Goal: Check status

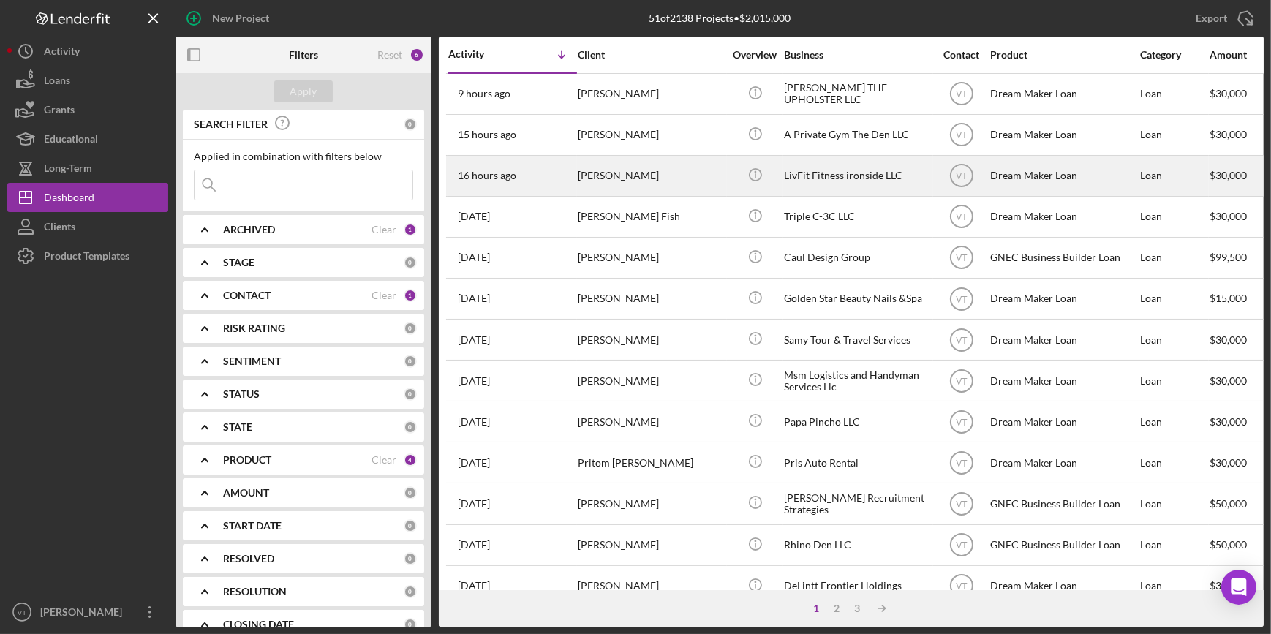
click at [477, 189] on div "16 hours ago [PERSON_NAME]" at bounding box center [512, 175] width 128 height 39
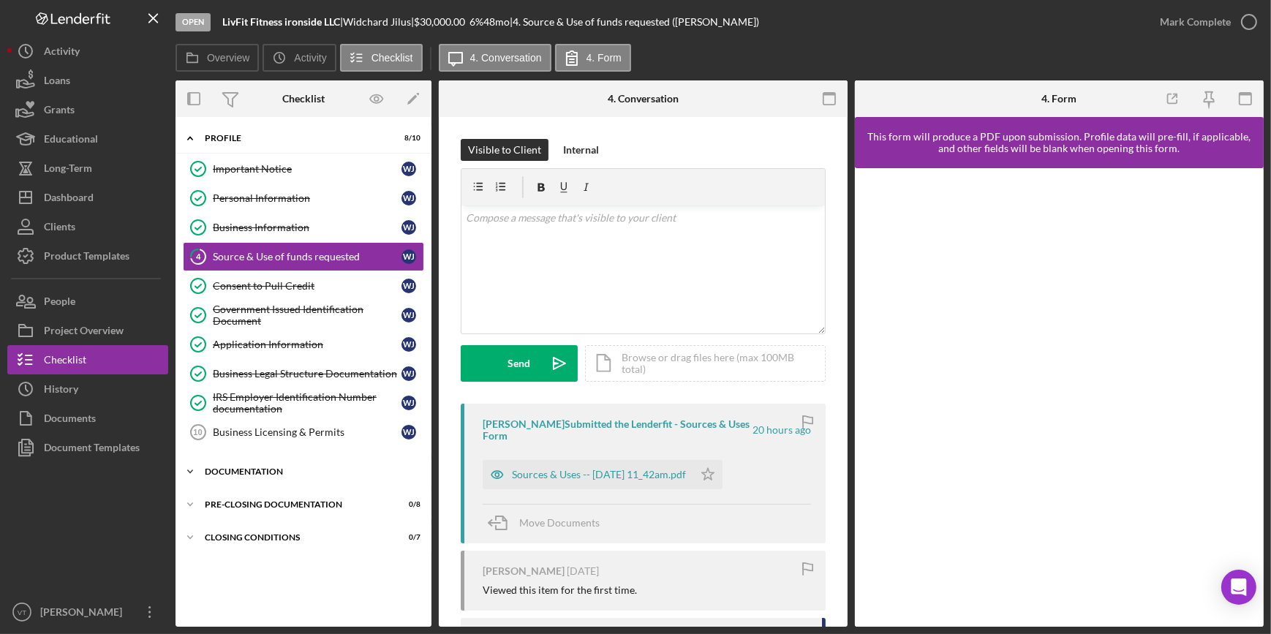
click at [183, 466] on icon "Icon/Expander" at bounding box center [189, 471] width 29 height 29
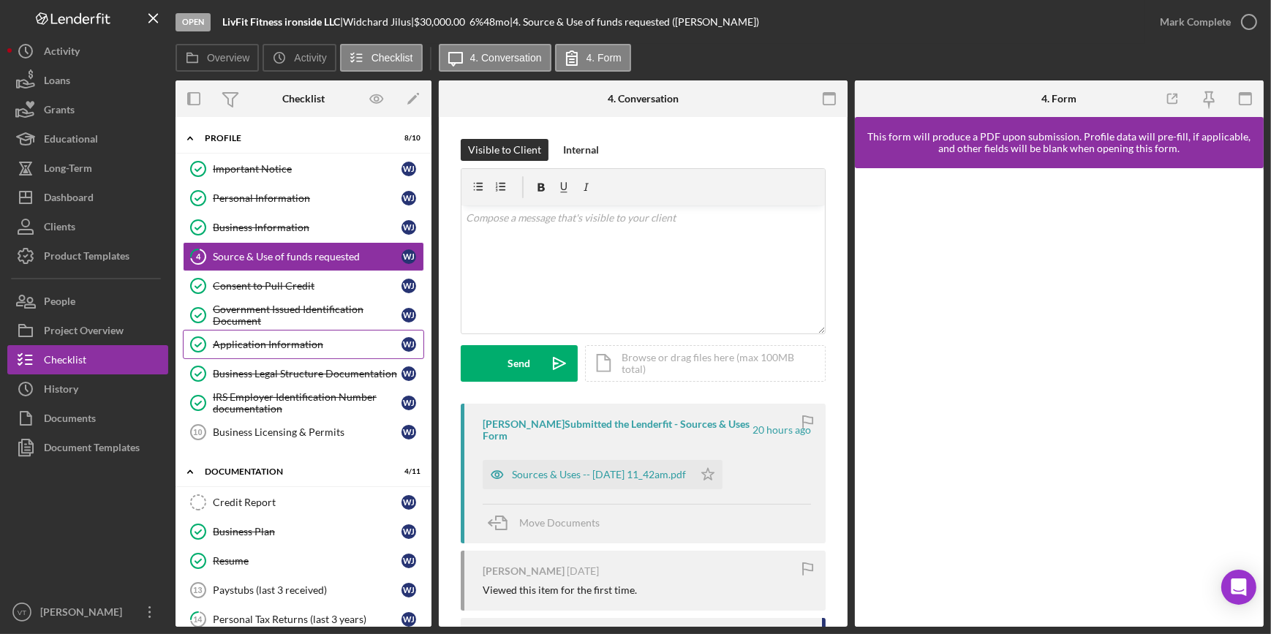
click at [273, 344] on div "Application Information" at bounding box center [307, 344] width 189 height 12
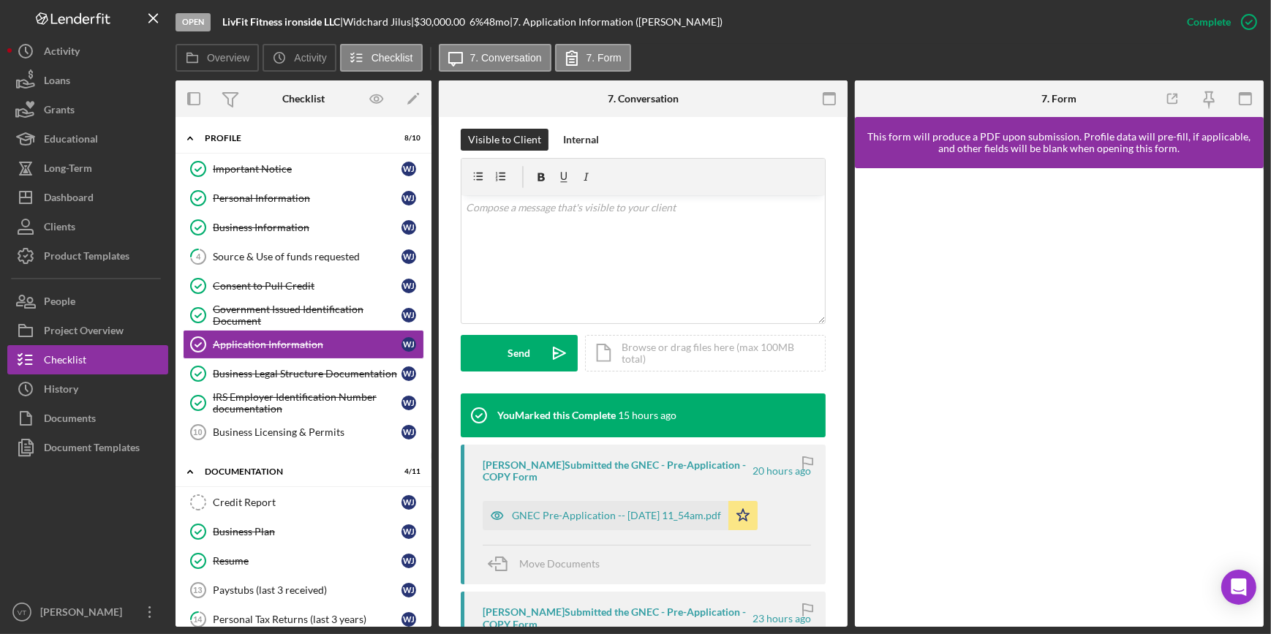
scroll to position [586, 0]
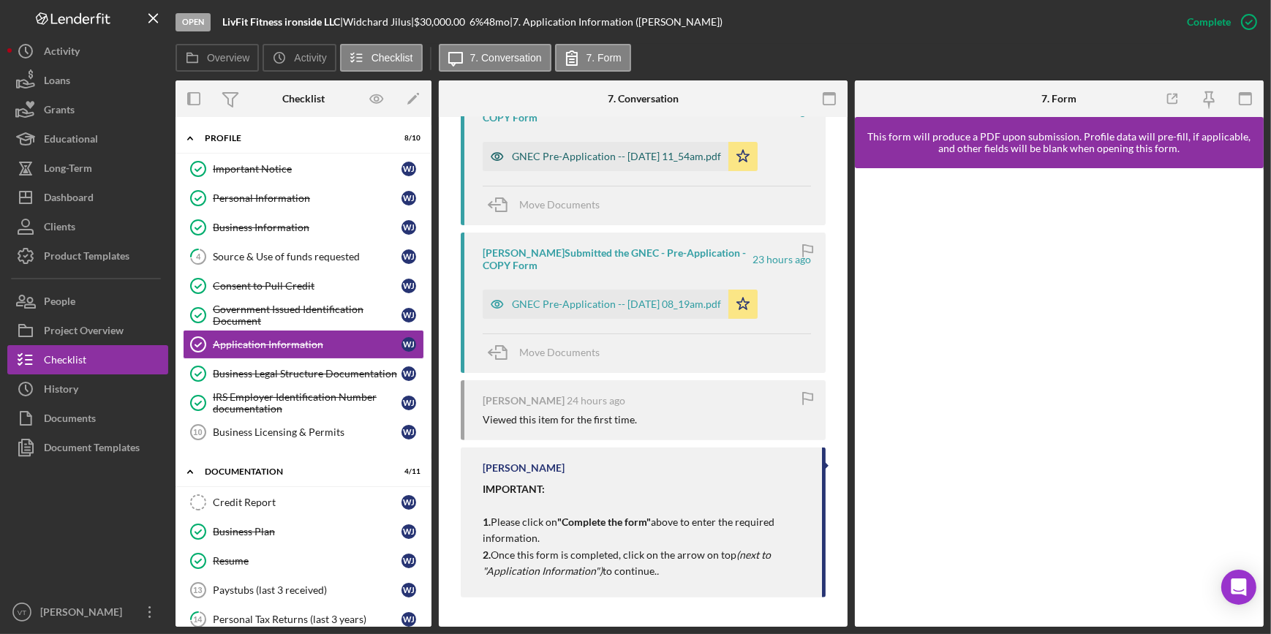
click at [629, 151] on div "GNEC Pre-Application -- 2025-08-12 11_54am.pdf" at bounding box center [616, 157] width 209 height 12
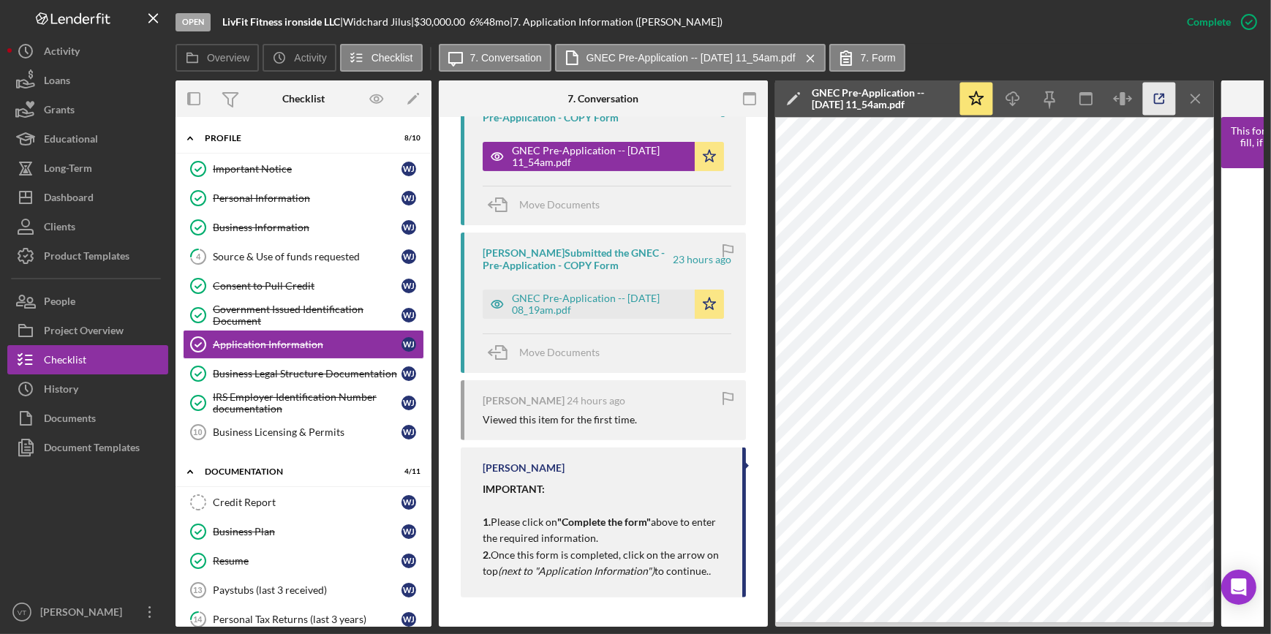
click at [1160, 102] on icon "button" at bounding box center [1159, 99] width 33 height 33
